Goal: Task Accomplishment & Management: Manage account settings

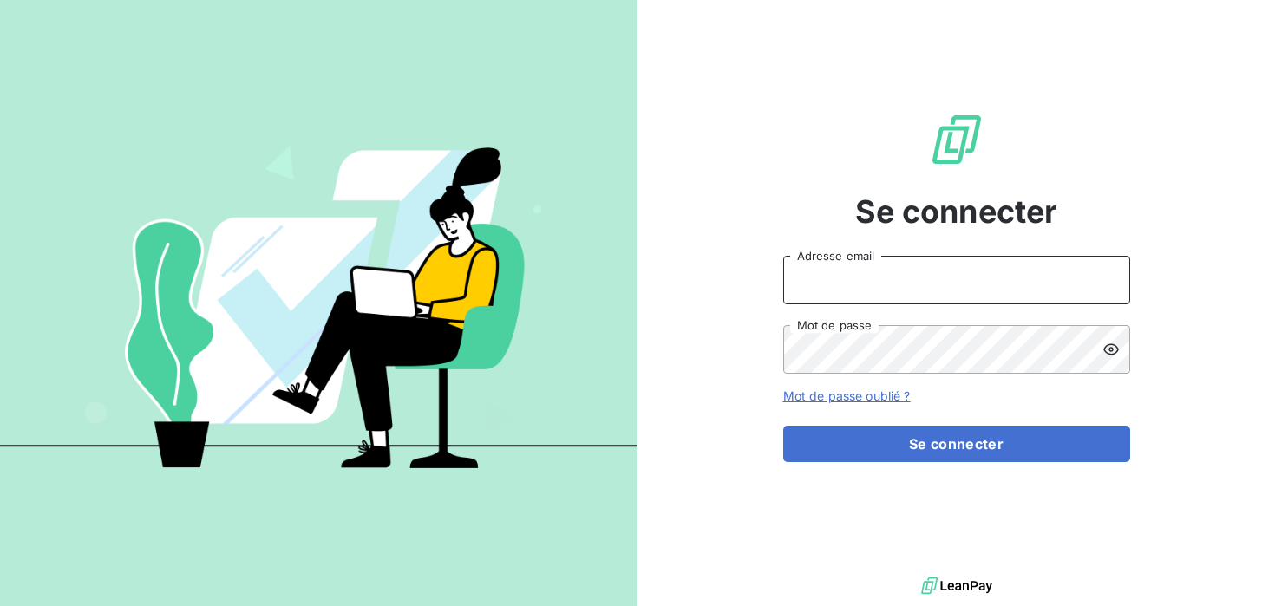
click at [899, 279] on input "Adresse email" at bounding box center [956, 280] width 347 height 49
type input "S"
type input "[PERSON_NAME][EMAIL_ADDRESS][DOMAIN_NAME]"
click at [783, 426] on button "Se connecter" at bounding box center [956, 444] width 347 height 36
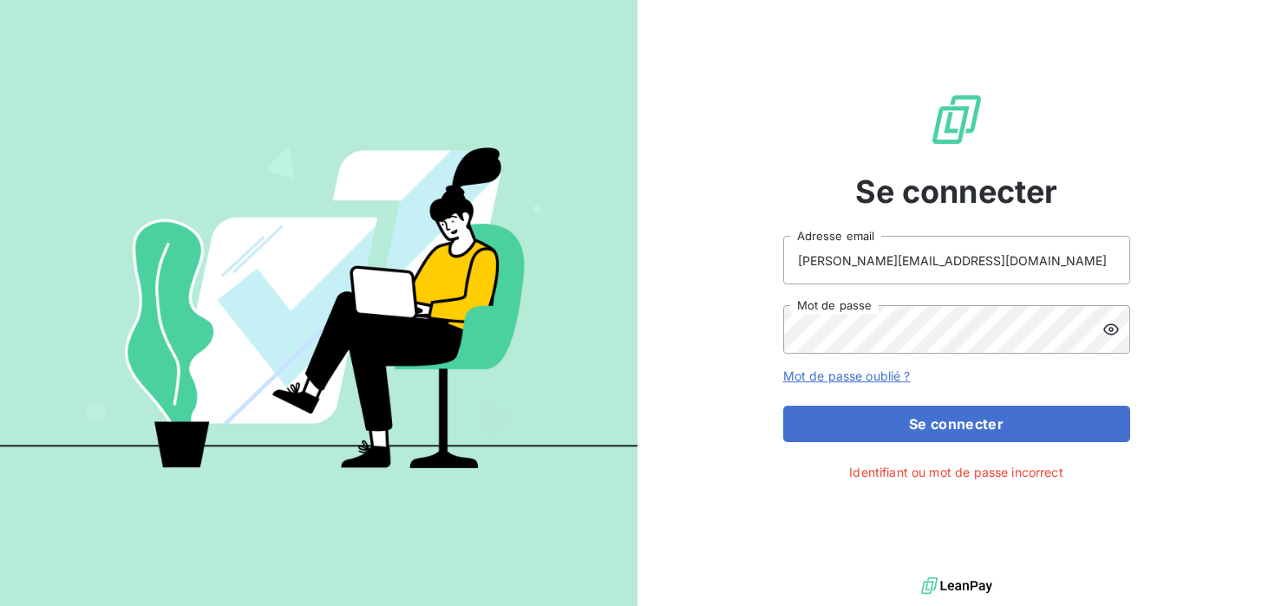
click at [1103, 322] on icon at bounding box center [1111, 329] width 17 height 17
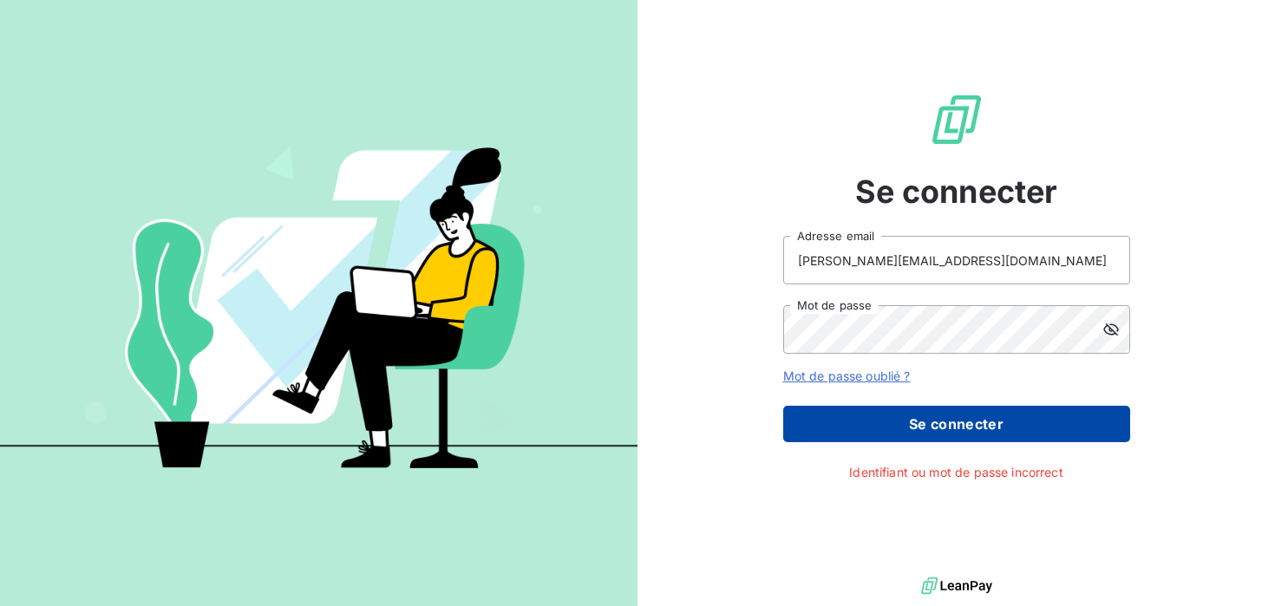
click at [877, 415] on button "Se connecter" at bounding box center [956, 424] width 347 height 36
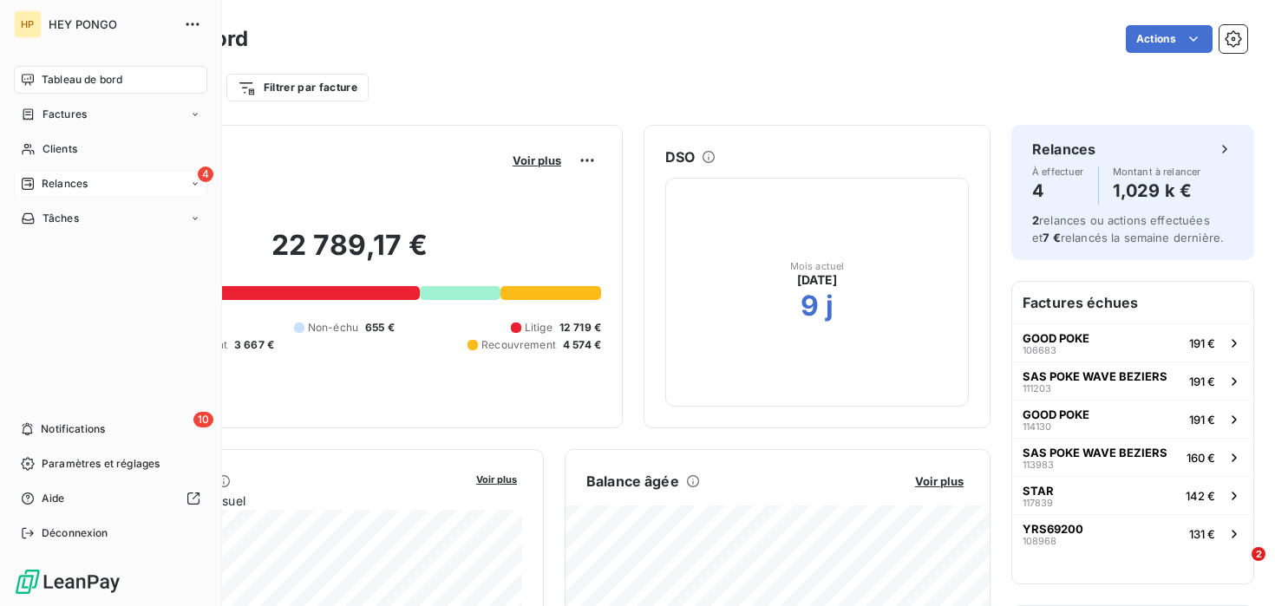
click at [69, 180] on span "Relances" at bounding box center [65, 184] width 46 height 16
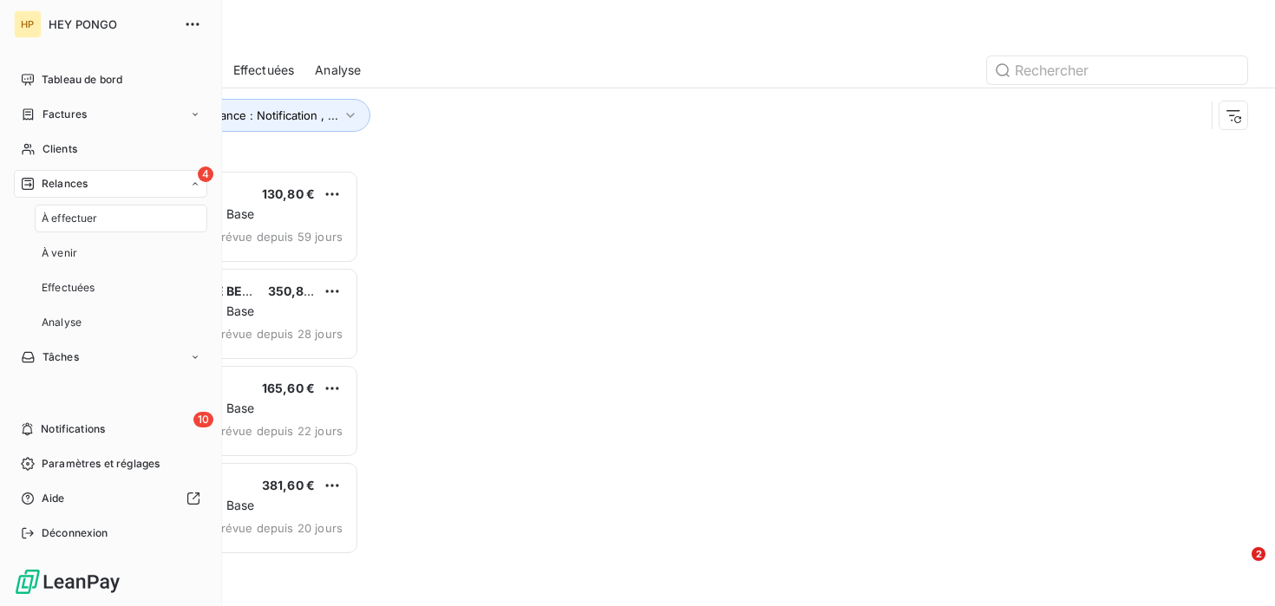
scroll to position [436, 275]
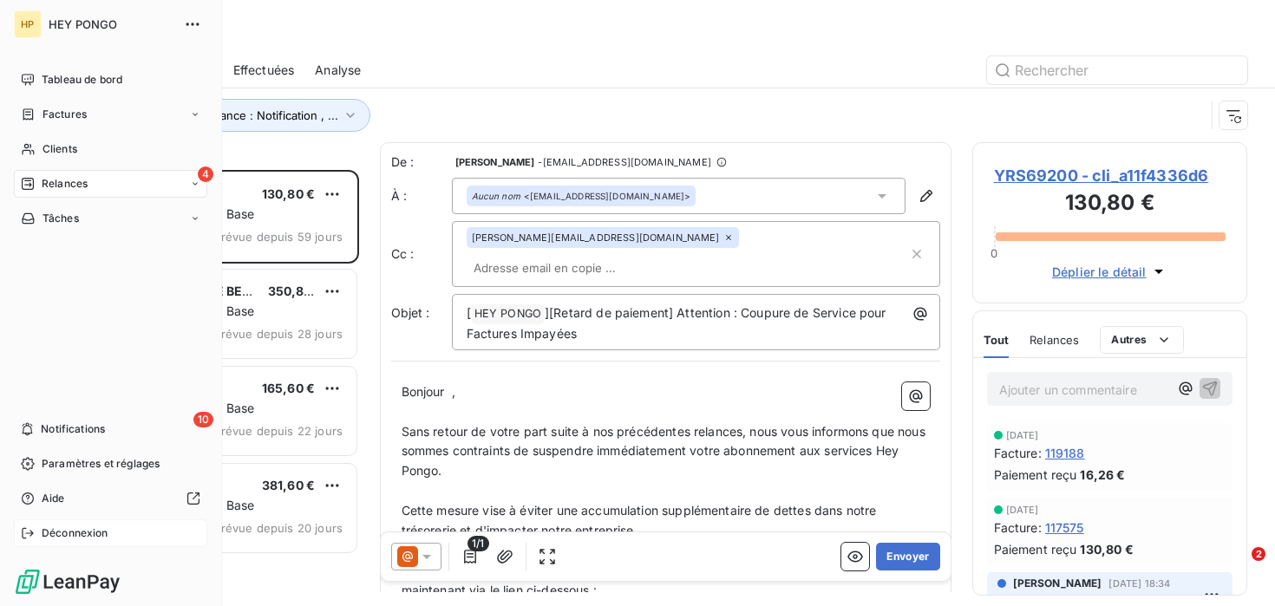
click at [37, 533] on div "Déconnexion" at bounding box center [110, 534] width 193 height 28
